Goal: Information Seeking & Learning: Learn about a topic

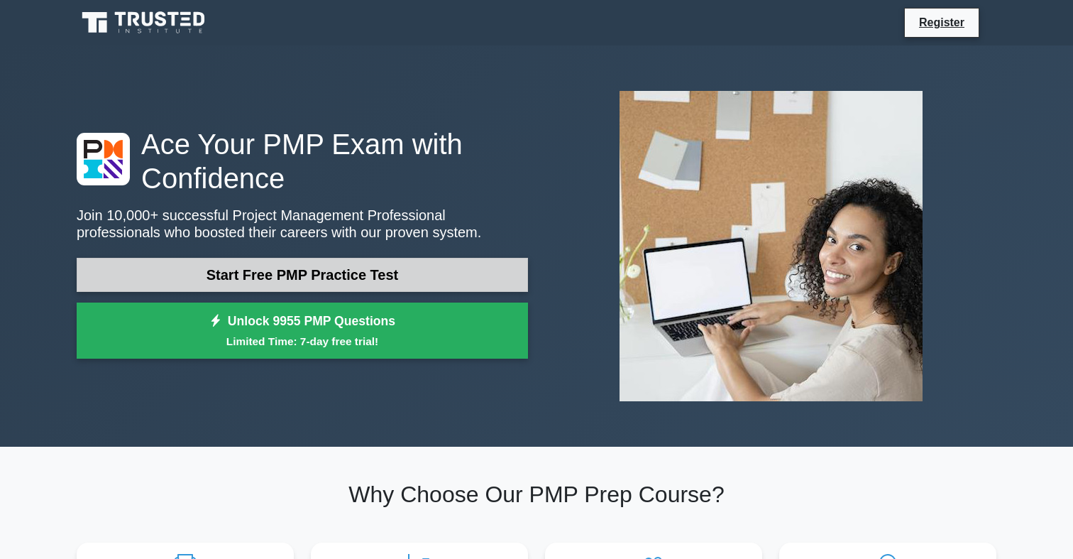
click at [261, 270] on link "Start Free PMP Practice Test" at bounding box center [302, 275] width 451 height 34
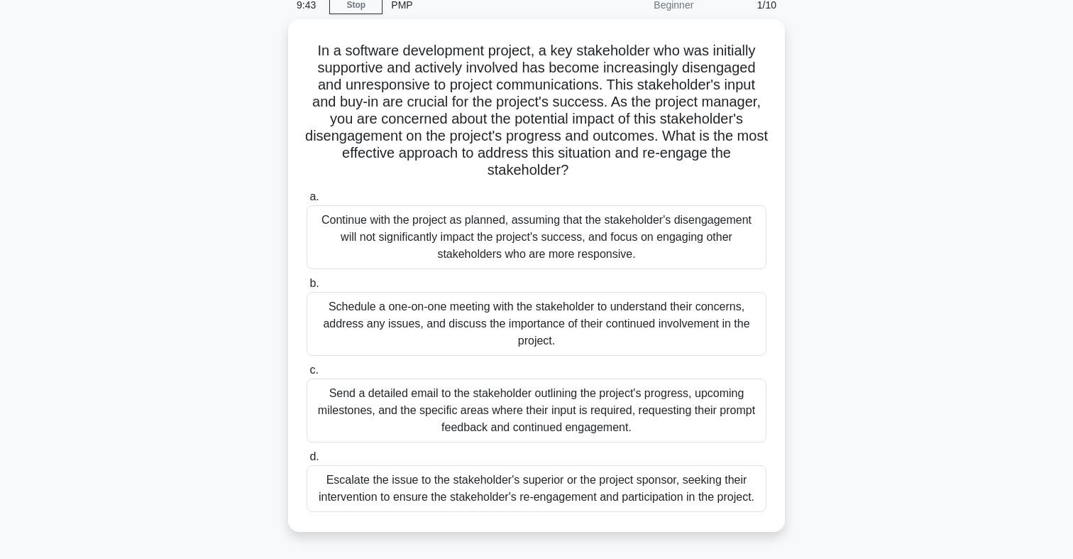
scroll to position [72, 0]
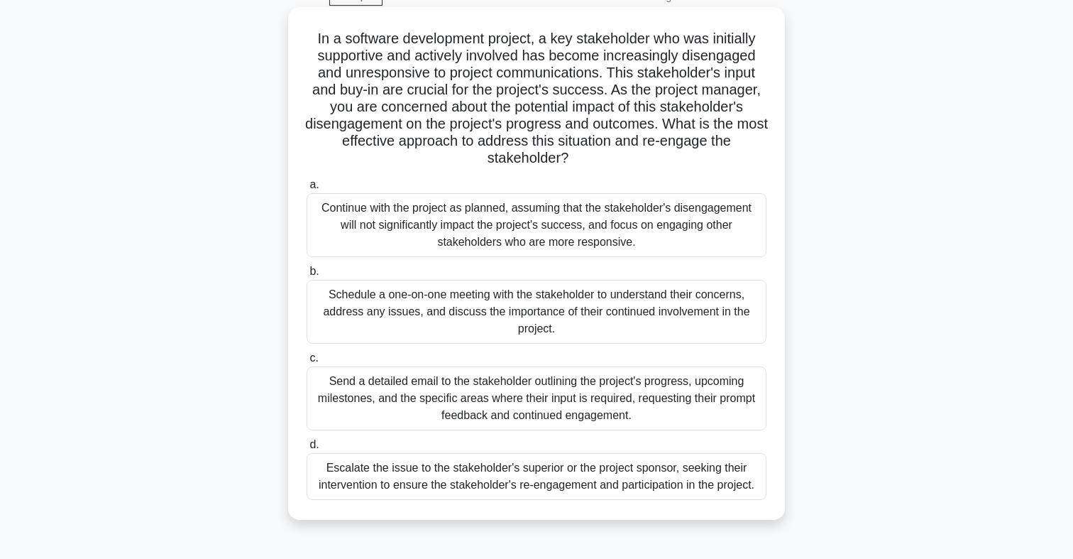
click at [427, 319] on div "Schedule a one-on-one meeting with the stakeholder to understand their concerns…" at bounding box center [537, 312] width 460 height 64
click at [307, 276] on input "b. Schedule a one-on-one meeting with the stakeholder to understand their conce…" at bounding box center [307, 271] width 0 height 9
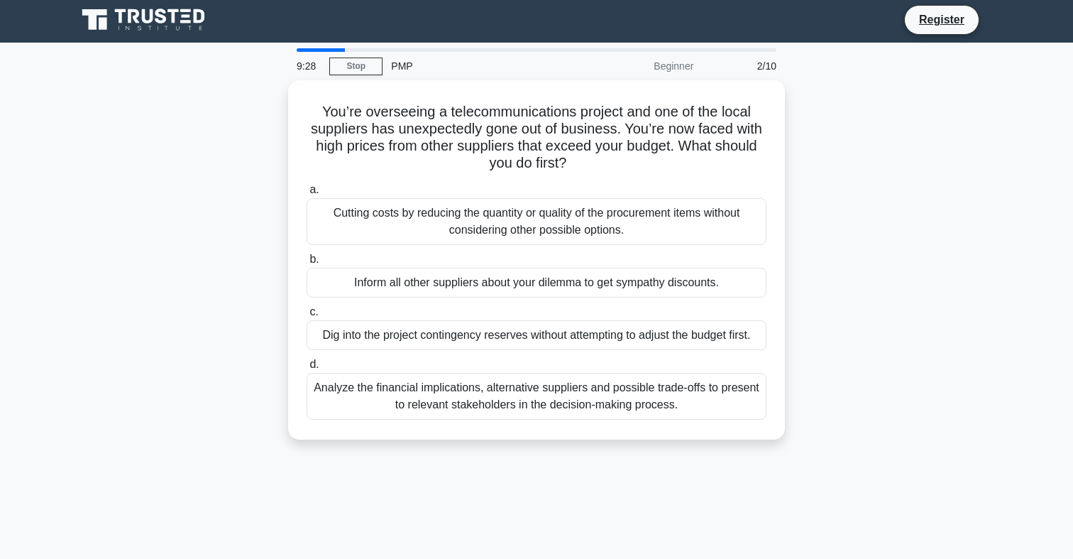
scroll to position [0, 0]
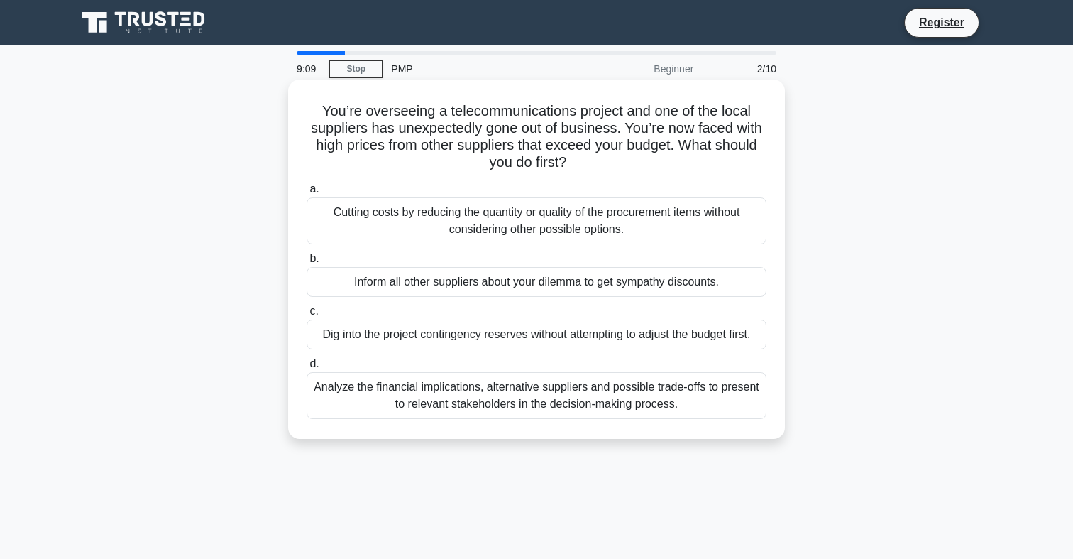
click at [425, 406] on div "Analyze the financial implications, alternative suppliers and possible trade-of…" at bounding box center [537, 395] width 460 height 47
click at [307, 368] on input "d. Analyze the financial implications, alternative suppliers and possible trade…" at bounding box center [307, 363] width 0 height 9
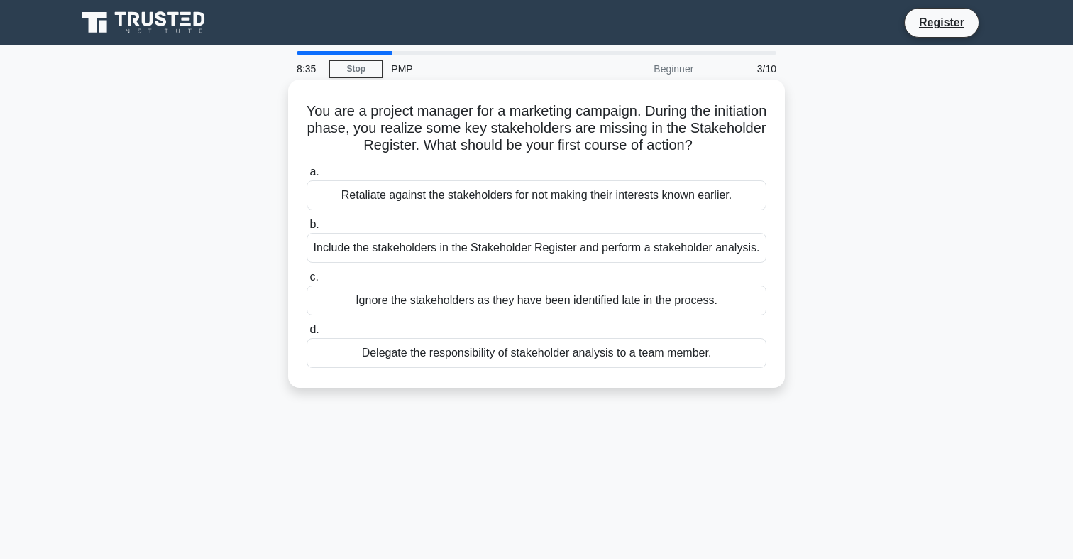
click at [466, 361] on div "Delegate the responsibility of stakeholder analysis to a team member." at bounding box center [537, 353] width 460 height 30
click at [307, 334] on input "d. Delegate the responsibility of stakeholder analysis to a team member." at bounding box center [307, 329] width 0 height 9
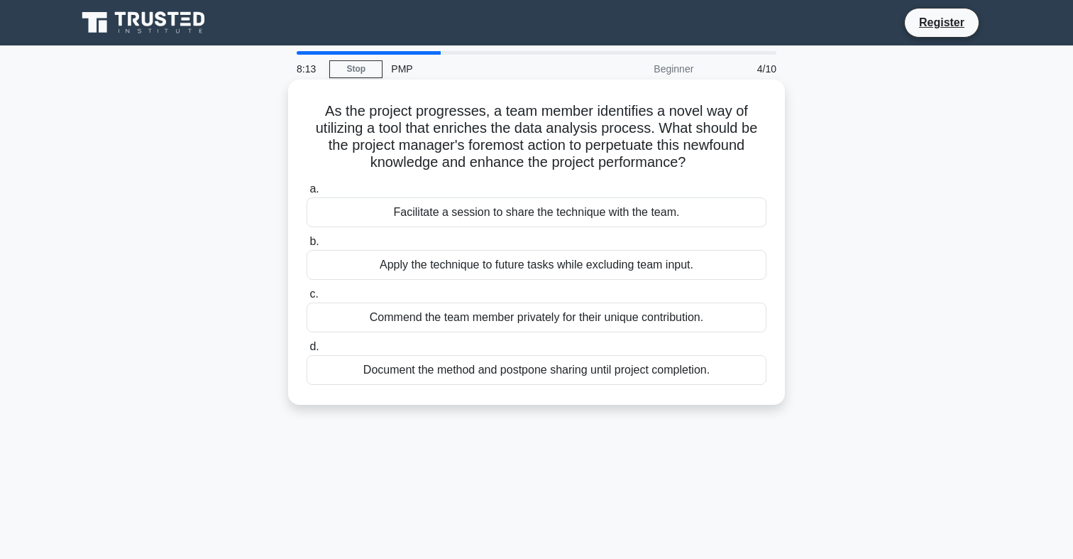
click at [537, 268] on div "Apply the technique to future tasks while excluding team input." at bounding box center [537, 265] width 460 height 30
click at [307, 246] on input "b. Apply the technique to future tasks while excluding team input." at bounding box center [307, 241] width 0 height 9
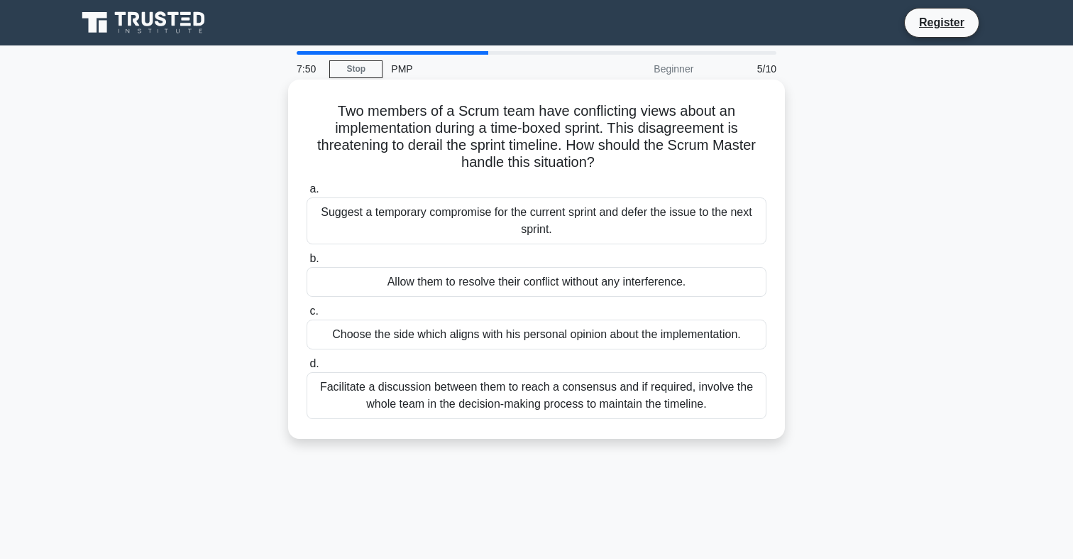
click at [470, 398] on div "Facilitate a discussion between them to reach a consensus and if required, invo…" at bounding box center [537, 395] width 460 height 47
click at [307, 368] on input "d. Facilitate a discussion between them to reach a consensus and if required, i…" at bounding box center [307, 363] width 0 height 9
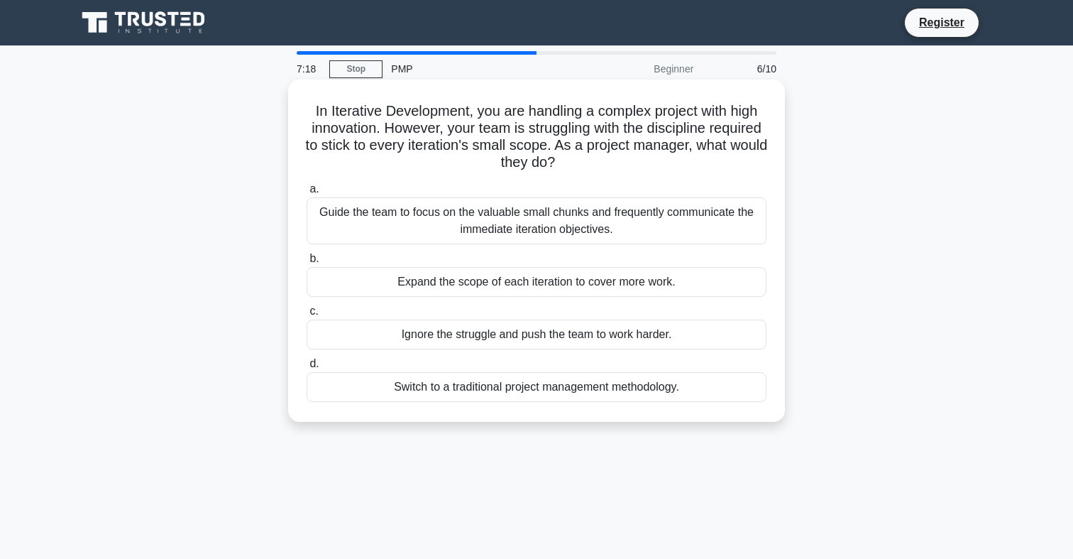
click at [555, 229] on div "Guide the team to focus on the valuable small chunks and frequently communicate…" at bounding box center [537, 220] width 460 height 47
click at [307, 194] on input "a. Guide the team to focus on the valuable small chunks and frequently communic…" at bounding box center [307, 189] width 0 height 9
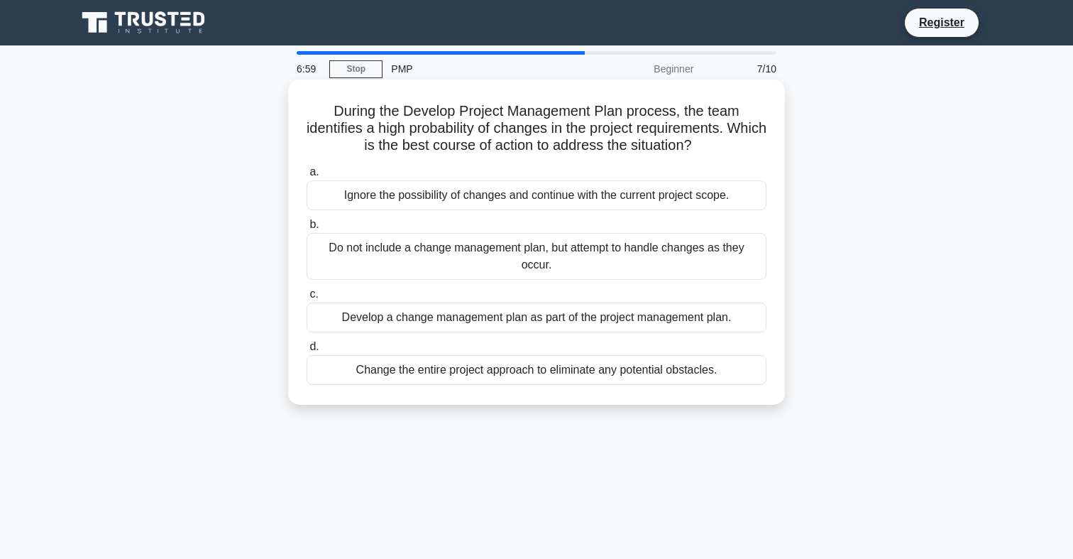
click at [546, 325] on div "Develop a change management plan as part of the project management plan." at bounding box center [537, 317] width 460 height 30
click at [307, 299] on input "c. Develop a change management plan as part of the project management plan." at bounding box center [307, 294] width 0 height 9
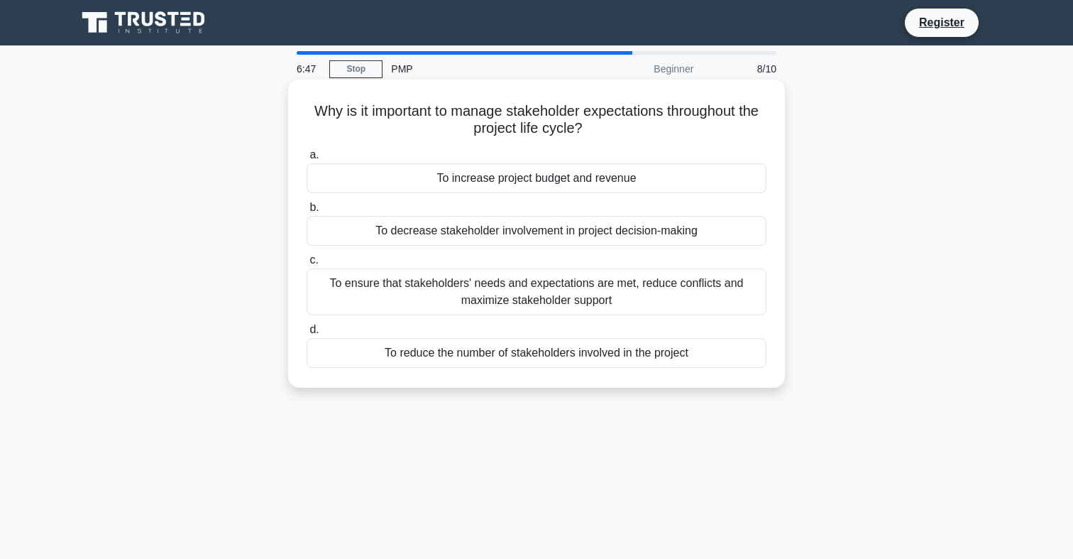
click at [533, 303] on div "To ensure that stakeholders' needs and expectations are met, reduce conflicts a…" at bounding box center [537, 291] width 460 height 47
click at [307, 265] on input "c. To ensure that stakeholders' needs and expectations are met, reduce conflict…" at bounding box center [307, 260] width 0 height 9
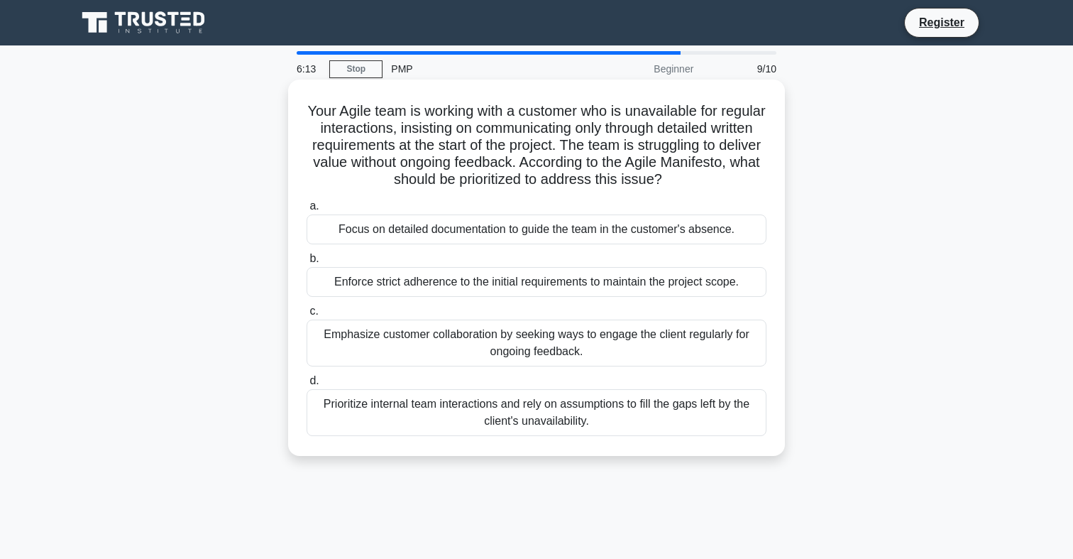
click at [527, 326] on div "Emphasize customer collaboration by seeking ways to engage the client regularly…" at bounding box center [537, 342] width 460 height 47
click at [307, 316] on input "c. Emphasize customer collaboration by seeking ways to engage the client regula…" at bounding box center [307, 311] width 0 height 9
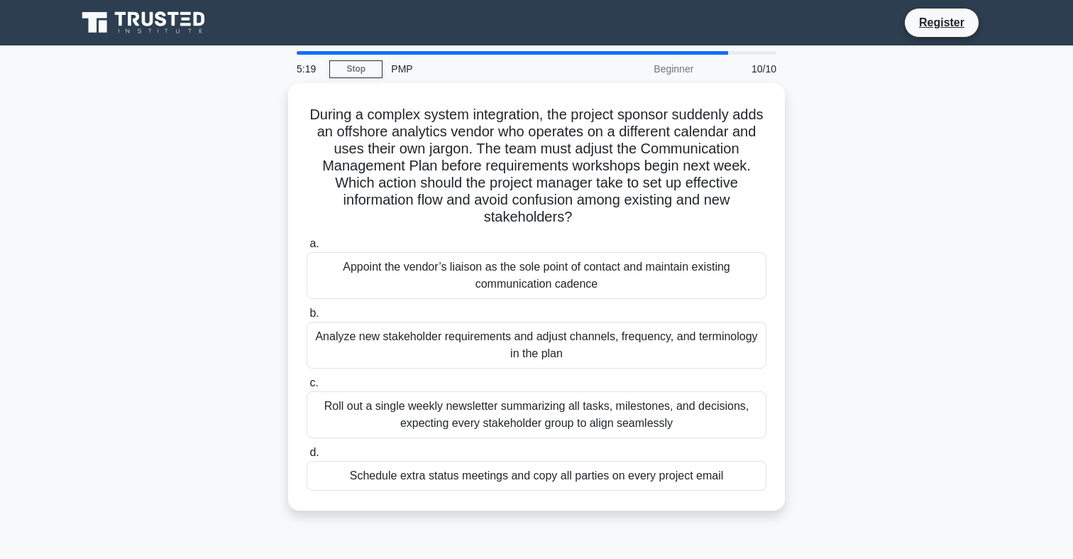
click at [527, 326] on div "Analyze new stakeholder requirements and adjust channels, frequency, and termin…" at bounding box center [537, 345] width 460 height 47
click at [307, 318] on input "b. Analyze new stakeholder requirements and adjust channels, frequency, and ter…" at bounding box center [307, 313] width 0 height 9
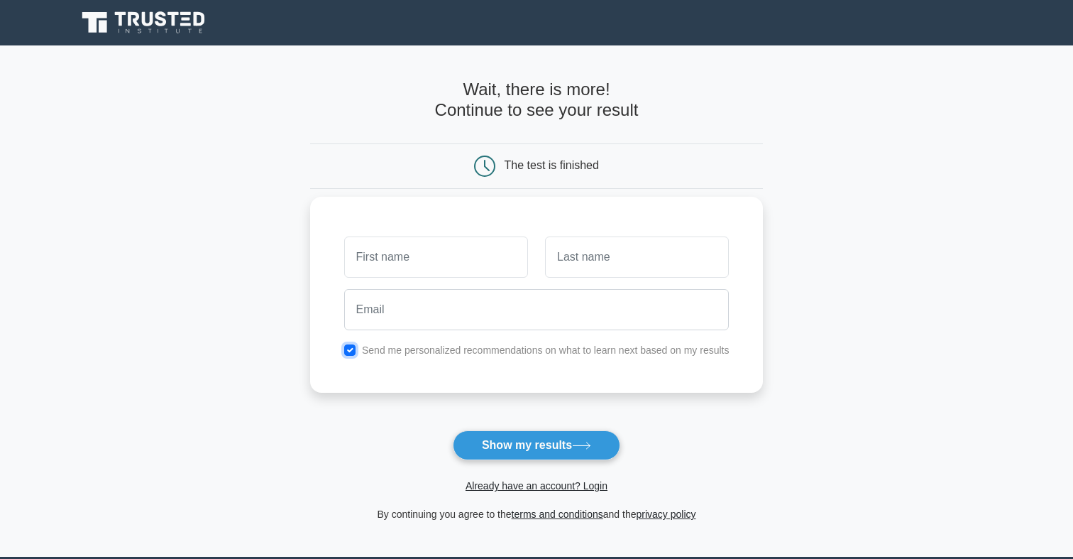
click at [347, 348] on input "checkbox" at bounding box center [349, 349] width 11 height 11
checkbox input "false"
click at [429, 248] on input "text" at bounding box center [436, 256] width 184 height 41
type input "Judyta"
type input "V"
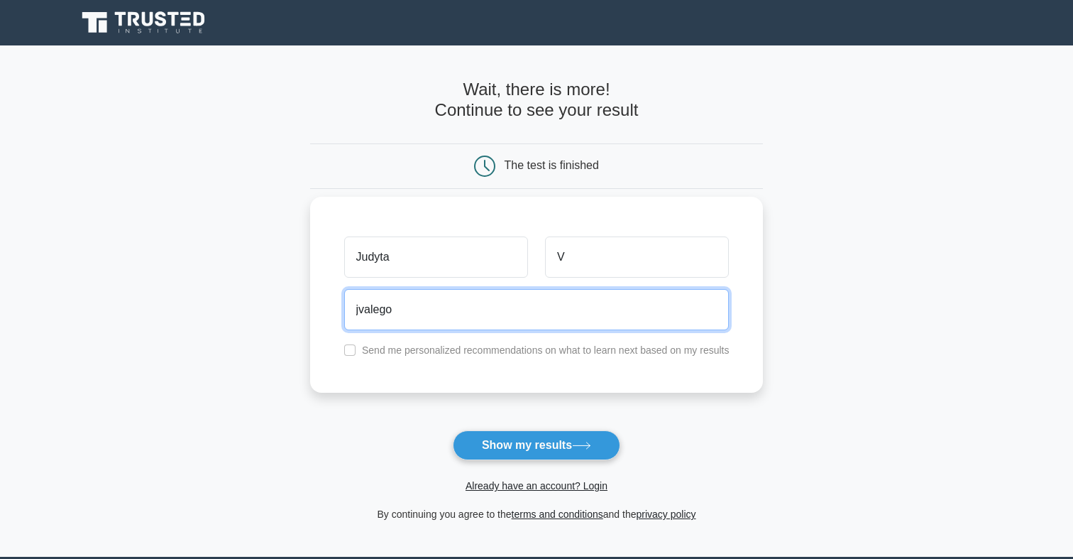
type input "jvalego@interia.pl"
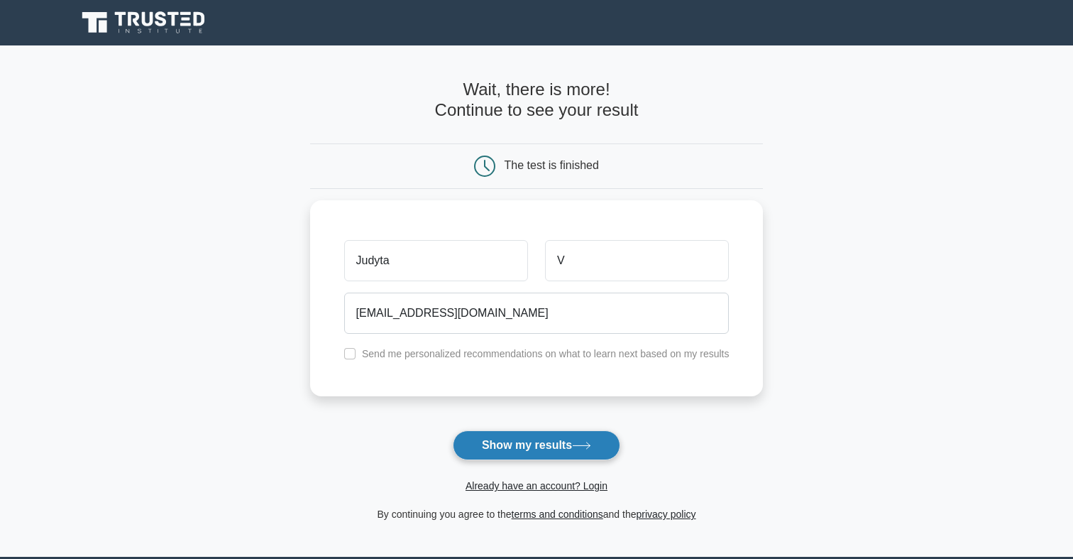
click at [525, 442] on button "Show my results" at bounding box center [537, 445] width 168 height 30
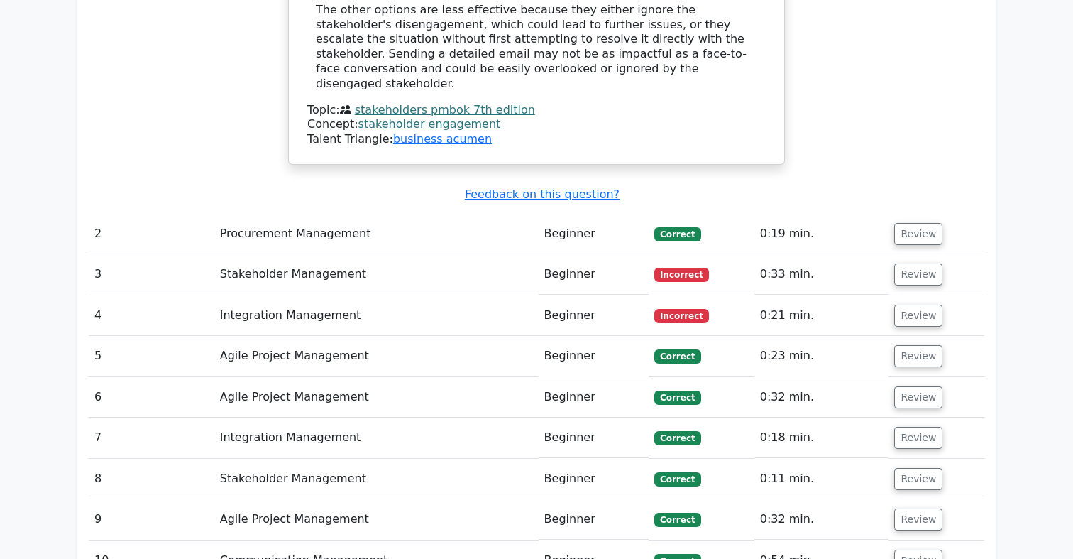
scroll to position [1981, 0]
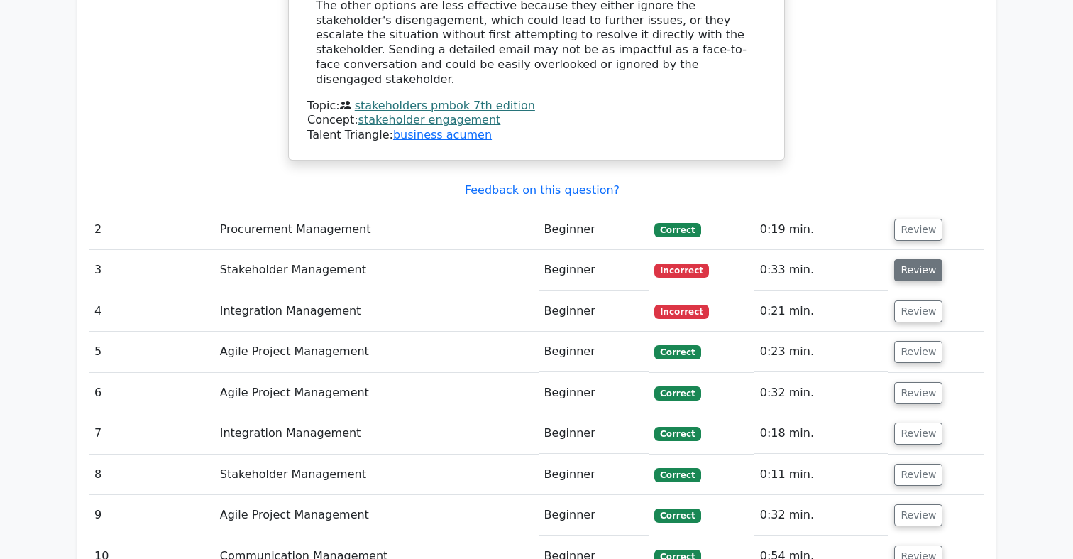
click at [907, 259] on button "Review" at bounding box center [918, 270] width 48 height 22
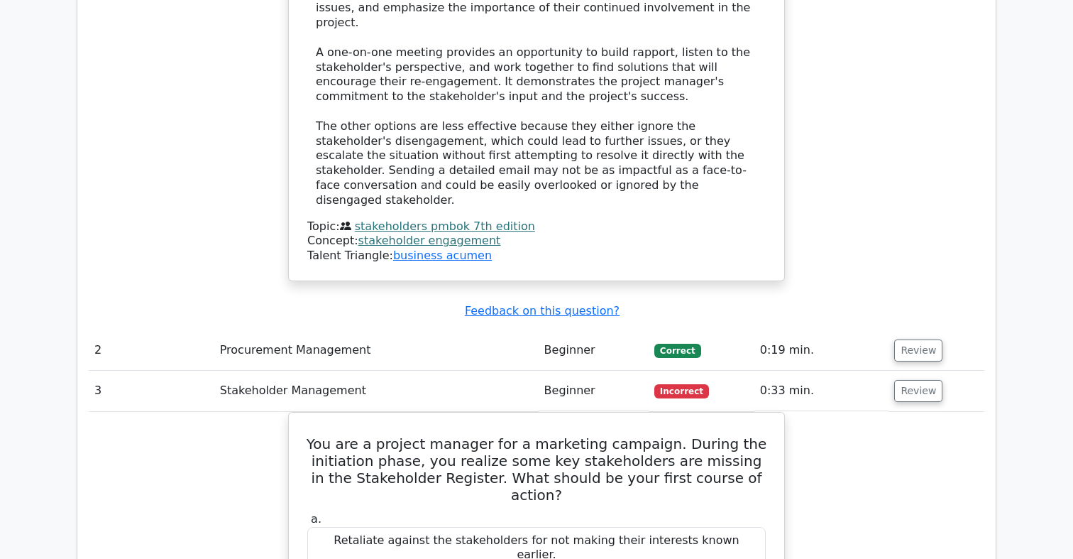
scroll to position [1858, 0]
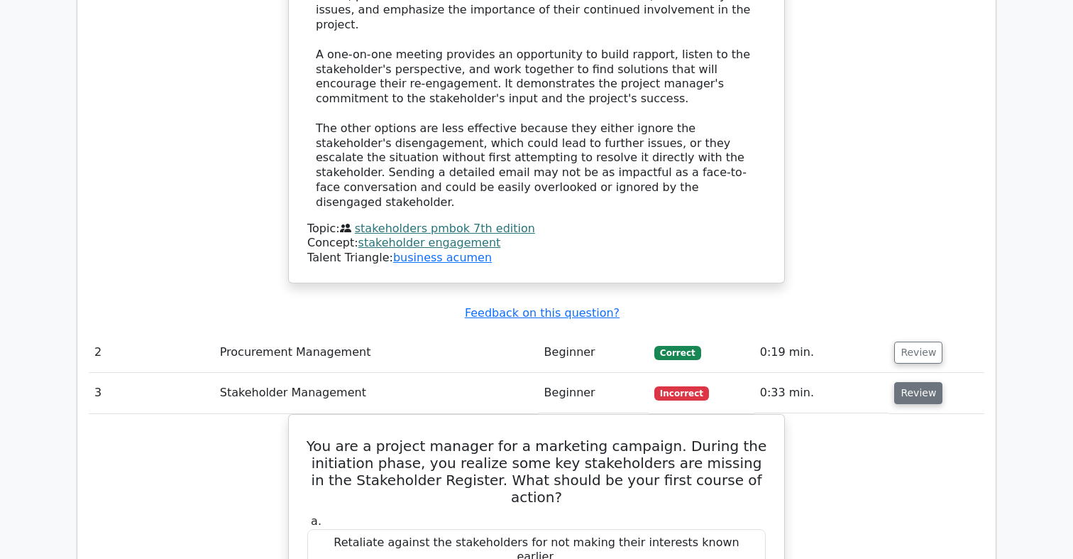
click at [918, 382] on button "Review" at bounding box center [918, 393] width 48 height 22
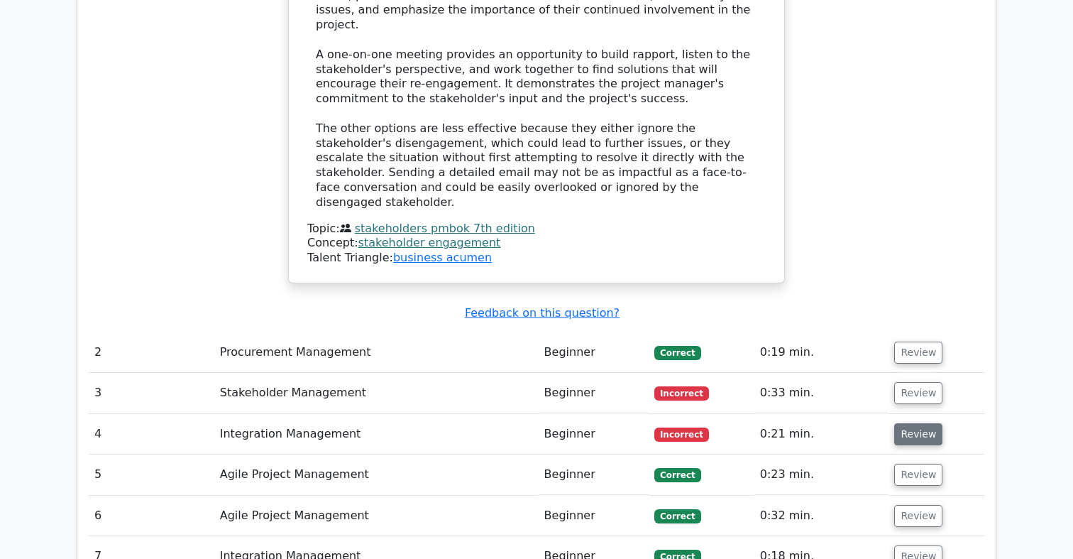
click at [919, 423] on button "Review" at bounding box center [918, 434] width 48 height 22
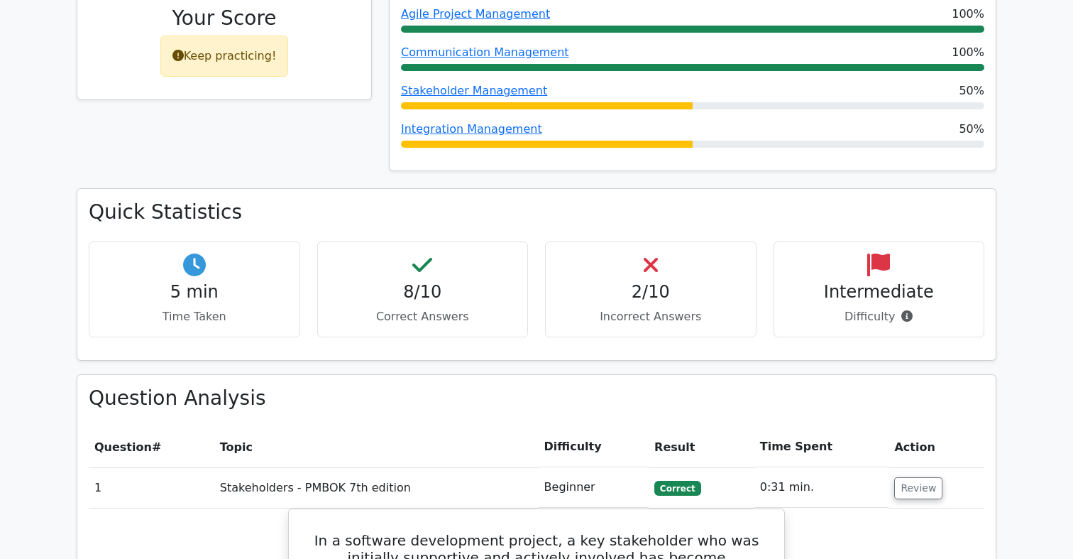
scroll to position [0, 0]
